Goal: Check status: Check status

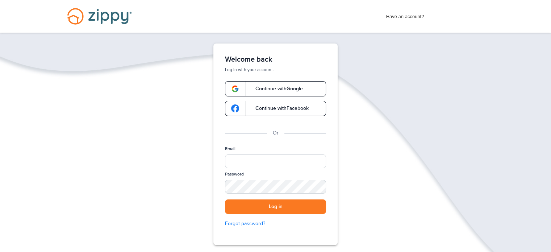
click at [278, 86] on span "Continue with Google" at bounding box center [275, 88] width 55 height 5
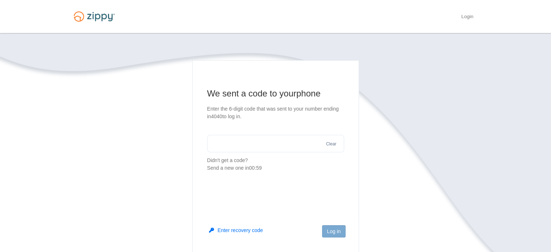
click at [241, 149] on input "text" at bounding box center [275, 143] width 137 height 17
type input "******"
click at [337, 231] on button "Log in" at bounding box center [333, 231] width 23 height 12
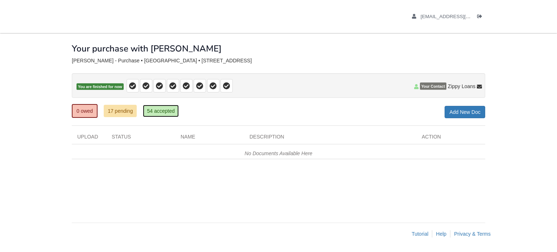
click at [157, 108] on link "54 accepted" at bounding box center [161, 111] width 36 height 12
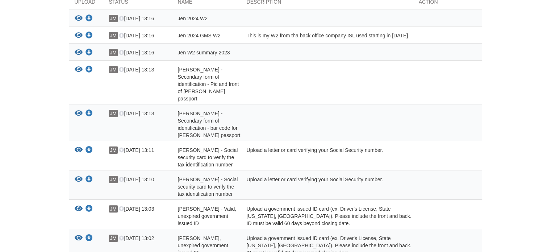
scroll to position [157, 0]
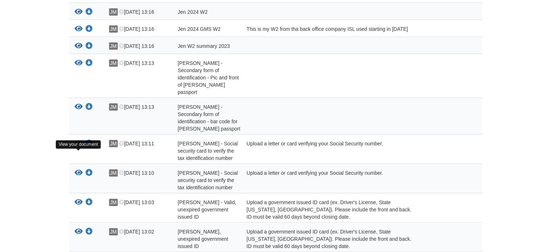
click at [77, 169] on icon "View Jennifer Maxwell-Whittle - Social security card to verify the tax identifi…" at bounding box center [79, 172] width 8 height 7
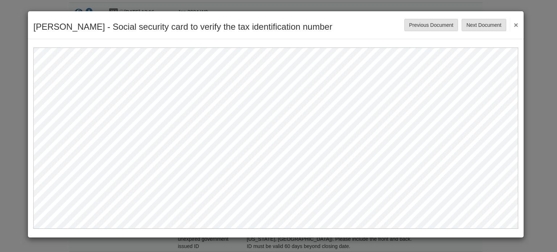
click at [515, 22] on button "×" at bounding box center [513, 24] width 8 height 13
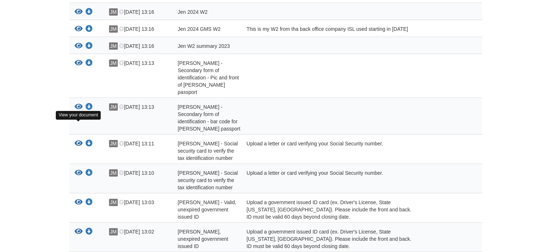
click at [76, 140] on icon "View Steven Whittle - Social security card to verify the tax identification num…" at bounding box center [79, 143] width 8 height 7
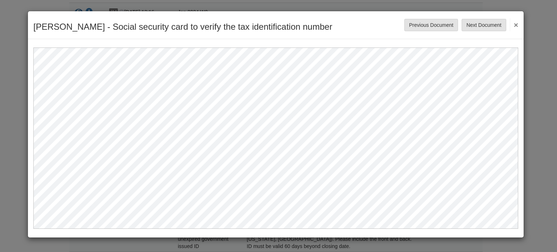
click at [516, 23] on button "×" at bounding box center [513, 24] width 8 height 13
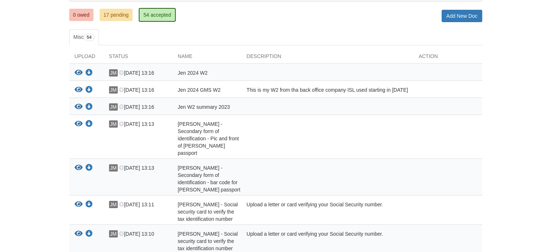
scroll to position [52, 0]
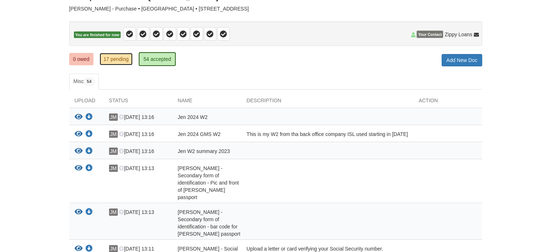
click at [113, 60] on link "17 pending" at bounding box center [116, 59] width 33 height 12
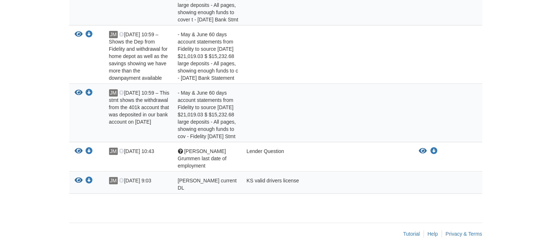
scroll to position [534, 0]
click at [76, 184] on icon "View Jennifer current DL" at bounding box center [79, 180] width 8 height 7
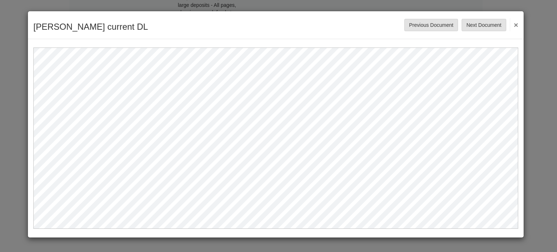
click at [519, 21] on div "[PERSON_NAME] current DL Save Cancel Previous Document Next Document ×" at bounding box center [275, 25] width 495 height 28
click at [515, 23] on button "×" at bounding box center [513, 24] width 8 height 13
